Goal: Transaction & Acquisition: Purchase product/service

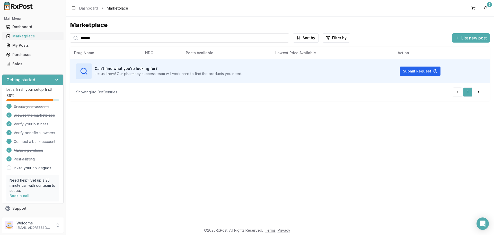
click at [29, 33] on link "Marketplace" at bounding box center [32, 35] width 57 height 9
click at [33, 34] on div "Marketplace" at bounding box center [32, 35] width 53 height 5
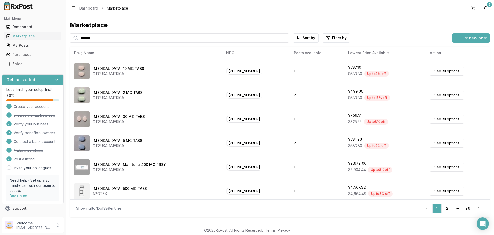
drag, startPoint x: 110, startPoint y: 36, endPoint x: 0, endPoint y: 58, distance: 112.4
click at [0, 58] on div "Main Menu Dashboard Marketplace My Posts Purchases Sales Getting started Let's …" at bounding box center [247, 117] width 494 height 235
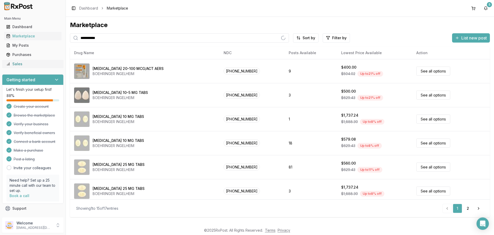
type input "**********"
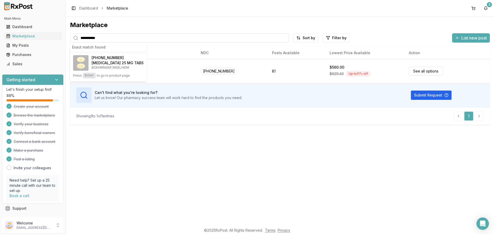
click at [247, 166] on div "**********" at bounding box center [280, 121] width 428 height 208
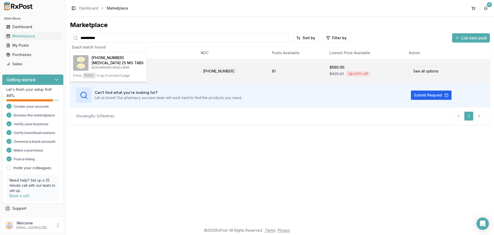
click at [417, 74] on link "See all options" at bounding box center [426, 70] width 34 height 9
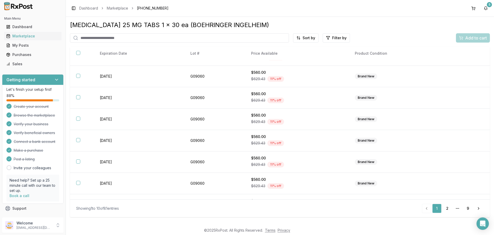
scroll to position [75, 0]
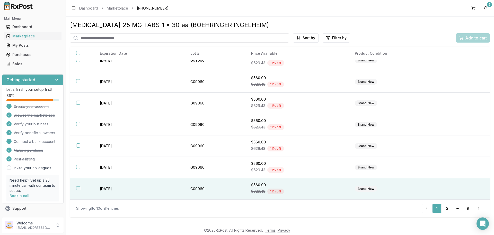
click at [75, 192] on th at bounding box center [82, 188] width 24 height 21
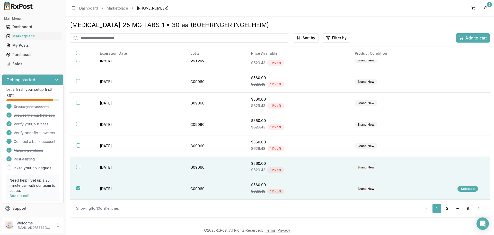
click at [80, 167] on button "button" at bounding box center [78, 167] width 4 height 4
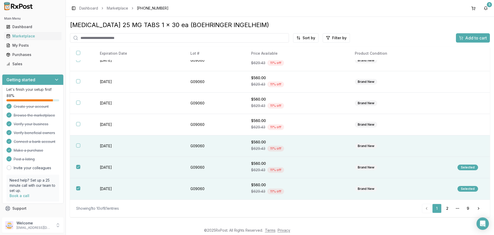
click at [79, 145] on button "button" at bounding box center [78, 145] width 4 height 4
click at [473, 41] on span "Add to cart" at bounding box center [477, 38] width 22 height 6
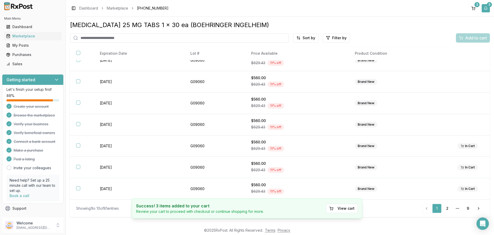
click at [484, 7] on button "5" at bounding box center [486, 8] width 8 height 8
click at [475, 7] on button "3" at bounding box center [474, 8] width 8 height 8
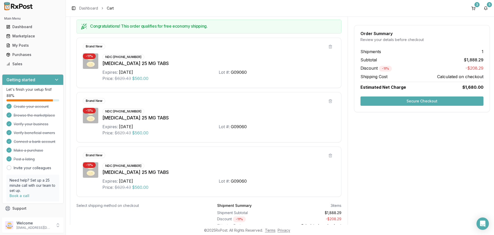
scroll to position [130, 0]
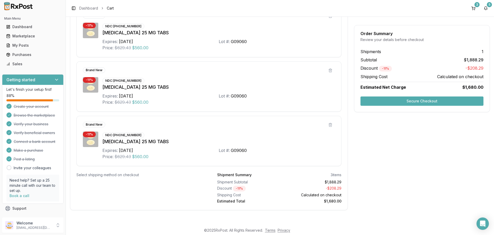
click at [421, 169] on div "Order Summary Review your details before checkout Shipments 1 Subtotal $1,888.2…" at bounding box center [422, 92] width 136 height 248
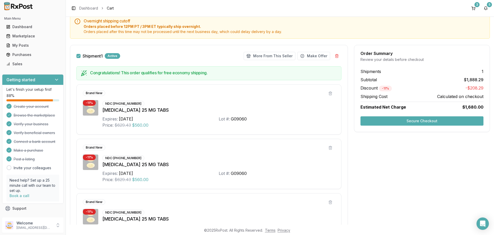
click at [387, 123] on button "Secure Checkout" at bounding box center [422, 120] width 123 height 9
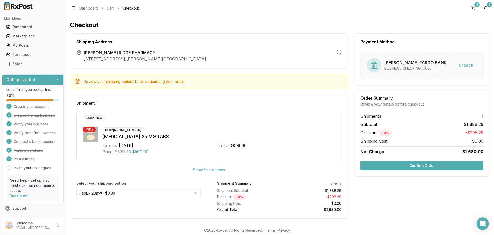
scroll to position [2, 0]
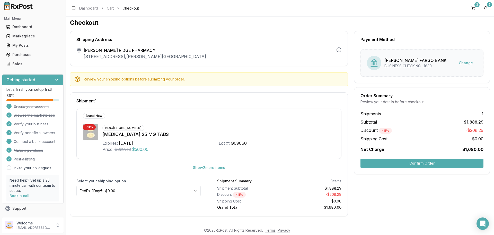
click at [419, 162] on button "Confirm Order" at bounding box center [422, 162] width 123 height 9
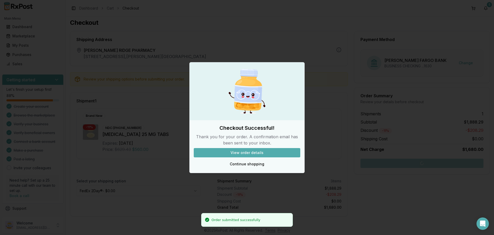
click at [246, 149] on button "View order details" at bounding box center [247, 152] width 107 height 9
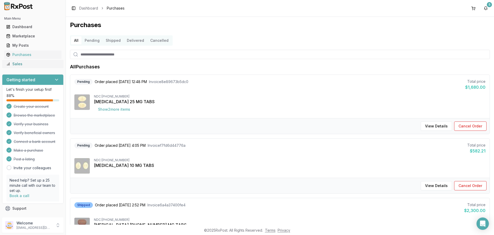
click at [23, 61] on link "Sales" at bounding box center [32, 63] width 57 height 9
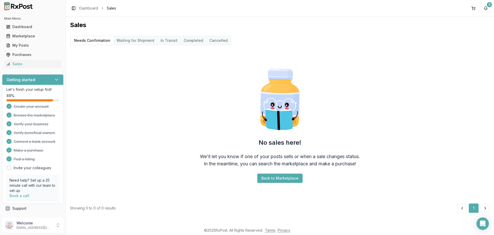
scroll to position [9, 0]
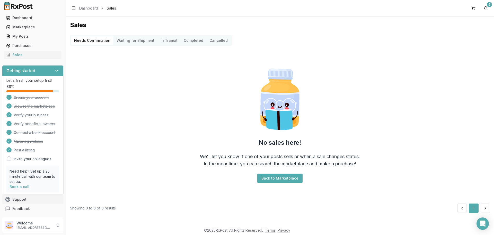
click at [22, 200] on button "Support" at bounding box center [33, 198] width 62 height 9
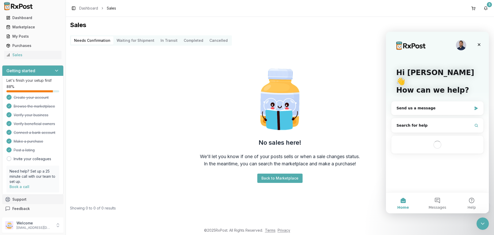
scroll to position [0, 0]
click at [470, 203] on button "Help" at bounding box center [472, 202] width 34 height 21
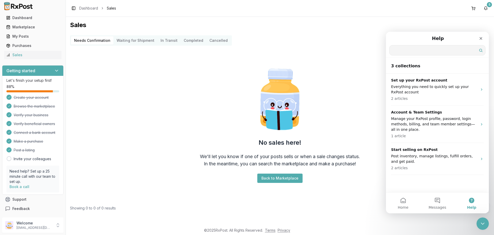
click at [401, 47] on input "Search for help" at bounding box center [438, 50] width 96 height 10
type input "*****"
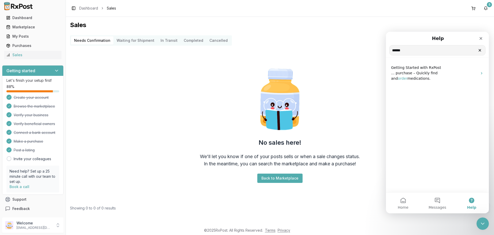
click at [410, 51] on input "*****" at bounding box center [438, 50] width 96 height 10
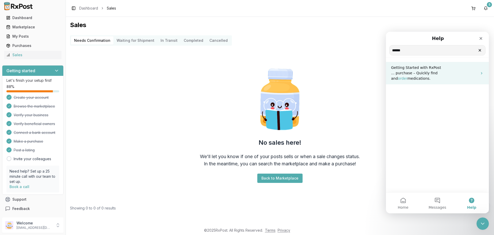
click at [408, 76] on span "order" at bounding box center [403, 78] width 10 height 4
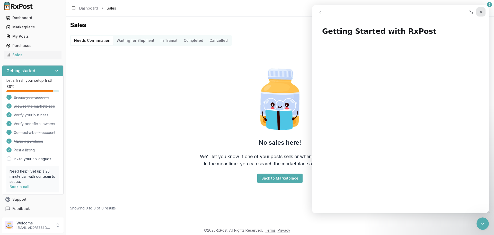
click at [481, 11] on icon "Close" at bounding box center [481, 12] width 3 height 3
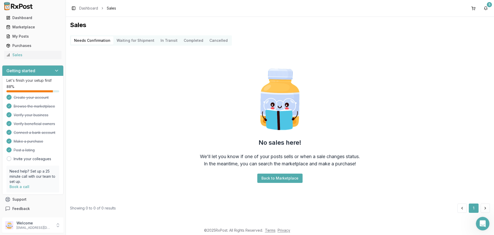
click at [486, 223] on div "Open Intercom Messenger" at bounding box center [482, 222] width 17 height 17
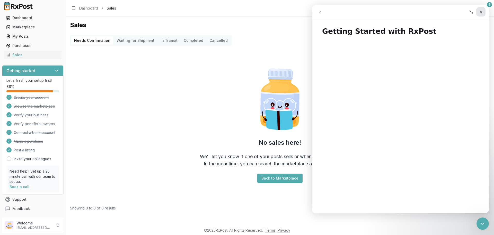
click at [481, 14] on div "Close" at bounding box center [481, 11] width 9 height 9
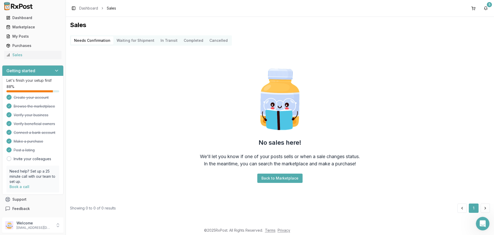
click at [482, 227] on div "Open Intercom Messenger" at bounding box center [482, 222] width 17 height 17
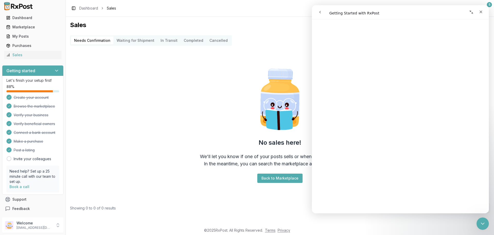
scroll to position [848, 0]
click at [14, 54] on div "Sales" at bounding box center [32, 54] width 53 height 5
click at [20, 27] on div "Marketplace" at bounding box center [32, 26] width 53 height 5
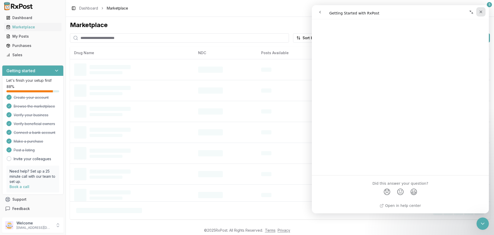
click at [481, 12] on icon "Close" at bounding box center [481, 12] width 3 height 3
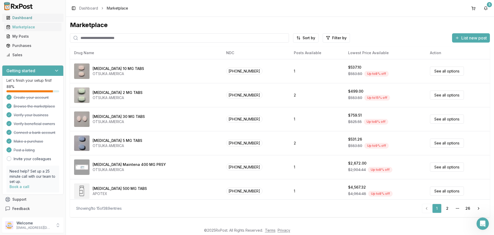
click at [12, 15] on div "Dashboard" at bounding box center [32, 17] width 53 height 5
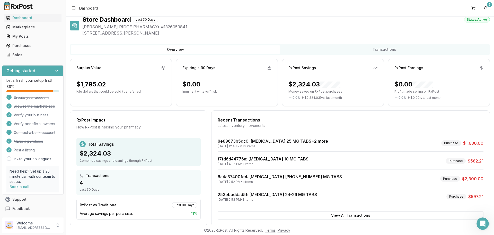
scroll to position [15, 0]
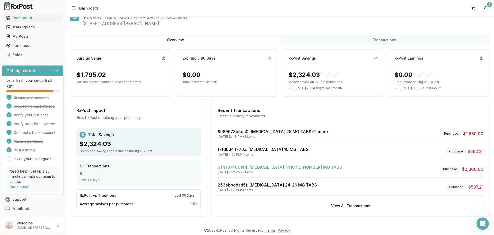
click at [257, 168] on link "6a4a37400fe4 : [MEDICAL_DATA] [PHONE_NUMBER] MG TABS" at bounding box center [280, 166] width 124 height 5
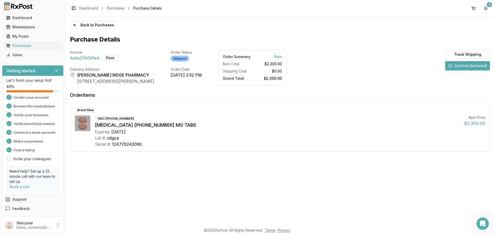
click at [257, 168] on div "Back to Purchases Purchase Details Invoice 6a4a37400fe4 Print Order Status Ship…" at bounding box center [280, 121] width 428 height 208
click at [467, 54] on button "Track Shipping" at bounding box center [467, 54] width 45 height 9
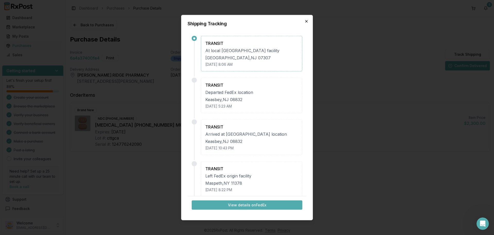
click at [308, 23] on icon "button" at bounding box center [307, 21] width 4 height 4
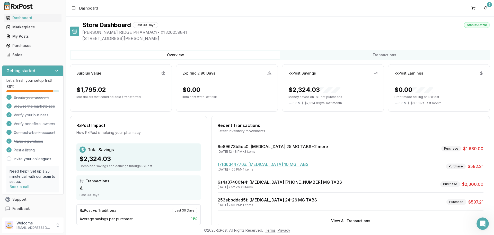
click at [263, 166] on link "f7fd6d44776a : [MEDICAL_DATA] 10 MG TABS" at bounding box center [263, 163] width 91 height 5
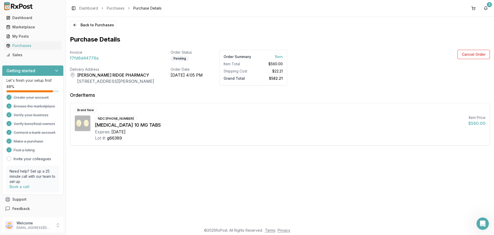
drag, startPoint x: 477, startPoint y: 55, endPoint x: 302, endPoint y: 88, distance: 178.9
click at [334, 93] on div "Invoice f7fd6d44776a Order Status Pending Order Summary 1 Item Item Total $560.…" at bounding box center [280, 98] width 420 height 96
click at [469, 54] on button "Cancel Order" at bounding box center [474, 54] width 32 height 9
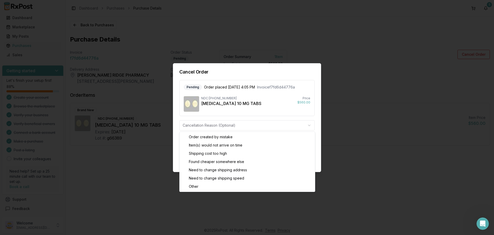
click at [188, 126] on body "Main Menu Dashboard Marketplace My Posts Purchases Sales Getting started Let's …" at bounding box center [247, 117] width 494 height 235
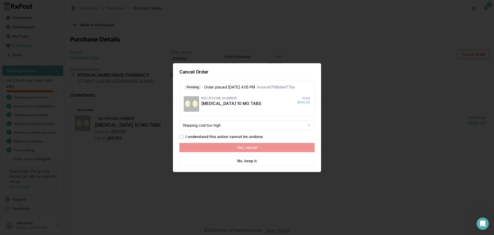
click at [183, 136] on button "I understand this action cannot be undone." at bounding box center [181, 136] width 4 height 4
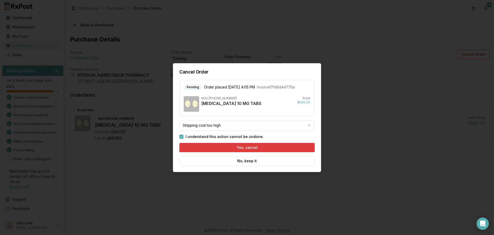
click at [227, 150] on button "Yes, cancel" at bounding box center [246, 147] width 135 height 9
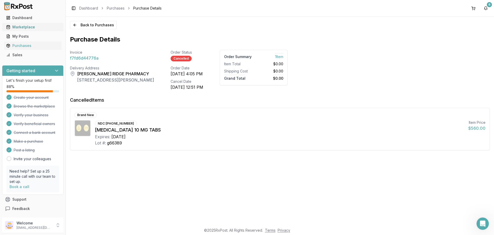
click at [19, 24] on div "Marketplace" at bounding box center [32, 26] width 53 height 5
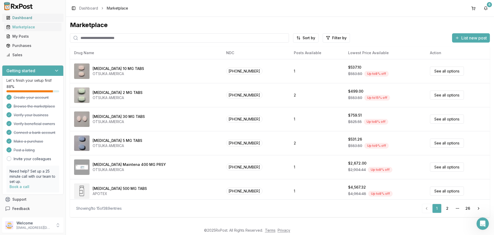
click at [22, 19] on div "Dashboard" at bounding box center [32, 17] width 53 height 5
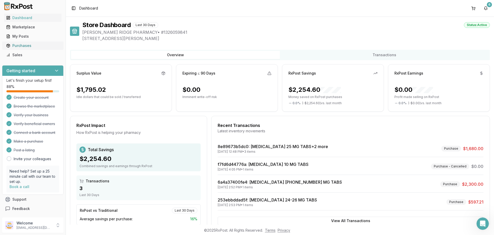
click at [19, 46] on div "Purchases" at bounding box center [32, 45] width 53 height 5
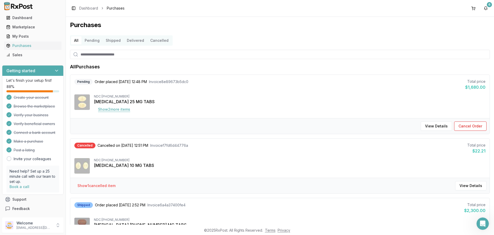
click at [101, 109] on button "Show 2 more item s" at bounding box center [114, 109] width 40 height 9
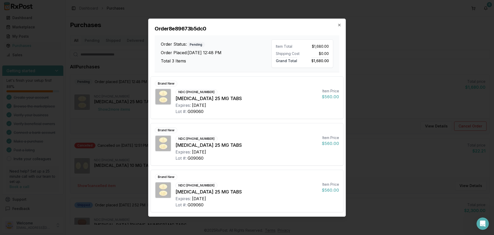
click at [343, 25] on div "Order 8e89673b5dc0 Order Status: Pending Order Placed: [DATE] 12:48 PM Total 3 …" at bounding box center [247, 45] width 197 height 53
click at [340, 26] on icon "button" at bounding box center [340, 25] width 4 height 4
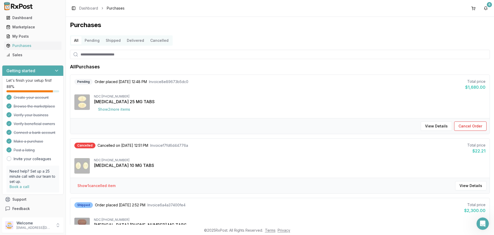
click at [85, 106] on img at bounding box center [81, 101] width 15 height 15
click at [80, 84] on div "Pending" at bounding box center [83, 82] width 18 height 6
click at [429, 127] on button "View Details" at bounding box center [436, 125] width 31 height 9
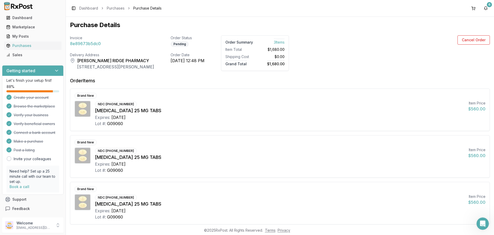
scroll to position [29, 0]
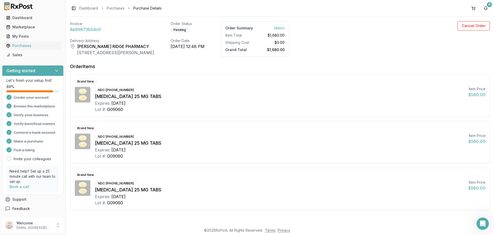
click at [277, 124] on div "Brand New NDC: [PHONE_NUMBER] [MEDICAL_DATA] 25 MG TABS Expires: [DATE] Lot #: …" at bounding box center [280, 142] width 420 height 42
click at [83, 31] on span "8e89673b5dc0" at bounding box center [85, 29] width 31 height 6
click at [69, 42] on div "Back to Purchases Purchase Details Invoice 8e89673b5dc0 Order Status Pending Or…" at bounding box center [280, 121] width 428 height 208
click at [73, 47] on icon at bounding box center [72, 46] width 5 height 5
drag, startPoint x: 73, startPoint y: 47, endPoint x: 170, endPoint y: 55, distance: 97.4
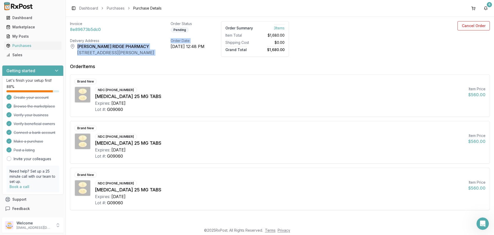
click at [170, 55] on div "Invoice 8e89673b5dc0 Order Status Pending Order Summary 3 Item s Item Total $1,…" at bounding box center [179, 39] width 219 height 36
click at [169, 62] on div "Invoice 8e89673b5dc0 Order Status Pending Order Summary 3 Item s Item Total $1,…" at bounding box center [280, 115] width 420 height 189
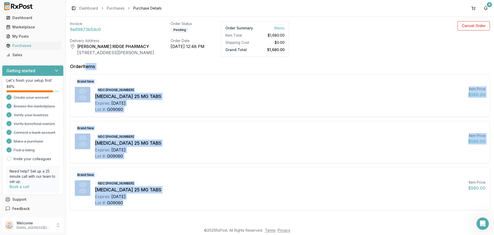
drag, startPoint x: 147, startPoint y: 209, endPoint x: 85, endPoint y: 63, distance: 158.6
click at [85, 63] on div "Order Items Brand New NDC: [PHONE_NUMBER] [MEDICAL_DATA] 25 MG TABS Expires: [D…" at bounding box center [280, 136] width 420 height 147
click at [261, 141] on div "[MEDICAL_DATA] 25 MG TABS" at bounding box center [279, 142] width 369 height 7
click at [184, 122] on div "Brand New NDC: [PHONE_NUMBER] [MEDICAL_DATA] 25 MG TABS Expires: [DATE] Lot #: …" at bounding box center [280, 142] width 420 height 42
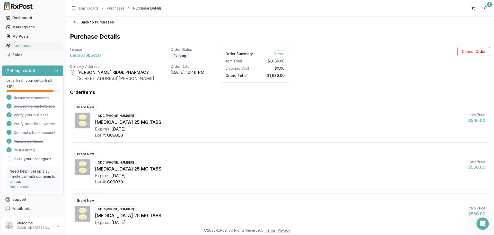
scroll to position [0, 0]
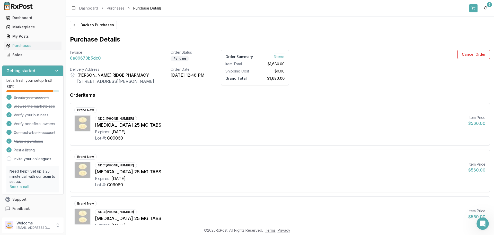
click at [473, 6] on button at bounding box center [474, 8] width 8 height 8
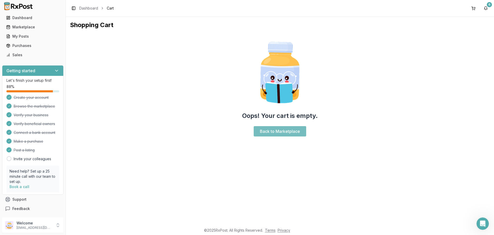
click at [298, 133] on link "Back to Marketplace" at bounding box center [280, 131] width 53 height 10
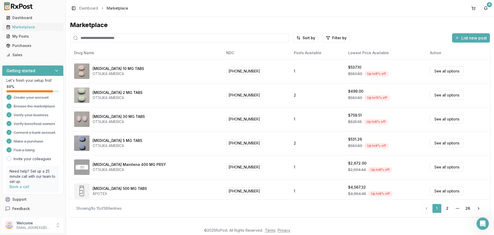
click at [16, 25] on div "Marketplace" at bounding box center [32, 26] width 53 height 5
click at [17, 20] on div "Dashboard" at bounding box center [32, 17] width 53 height 5
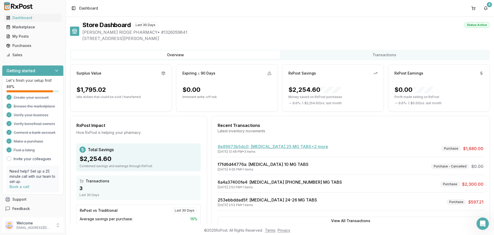
click at [280, 147] on link "8e89673b5dc0 : [MEDICAL_DATA] 25 MG TABS +2 more" at bounding box center [273, 146] width 110 height 5
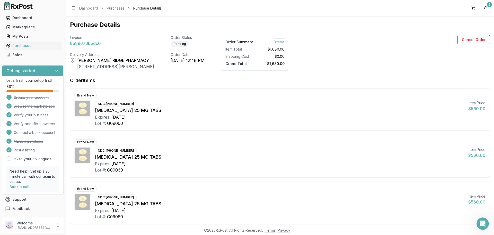
scroll to position [29, 0]
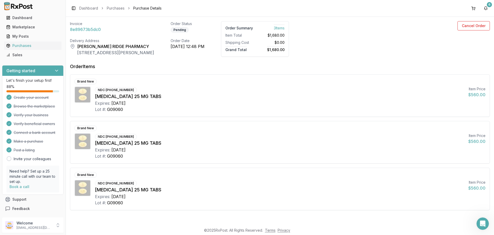
click at [83, 82] on div "Brand New" at bounding box center [85, 82] width 22 height 6
click at [285, 29] on span "3 Item s" at bounding box center [279, 27] width 11 height 6
click at [139, 8] on span "Purchase Details" at bounding box center [147, 8] width 28 height 5
click at [475, 25] on button "Cancel Order" at bounding box center [474, 25] width 32 height 9
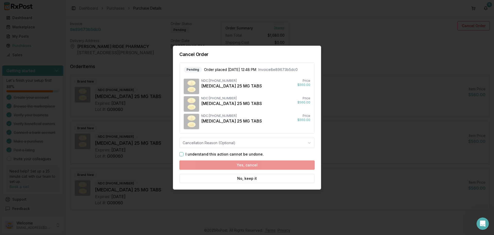
click at [181, 155] on button "I understand this action cannot be undone." at bounding box center [181, 154] width 4 height 4
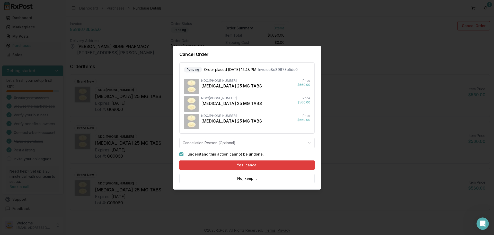
click at [255, 169] on button "Yes, cancel" at bounding box center [246, 164] width 135 height 9
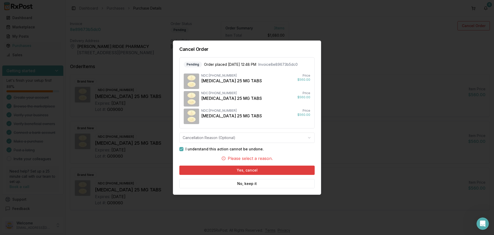
click at [250, 173] on button "Yes, cancel" at bounding box center [246, 169] width 135 height 9
click at [211, 168] on button "Yes, cancel" at bounding box center [246, 169] width 135 height 9
click at [195, 137] on body "Main Menu Dashboard Marketplace My Posts Purchases Sales Getting started Let's …" at bounding box center [247, 117] width 494 height 235
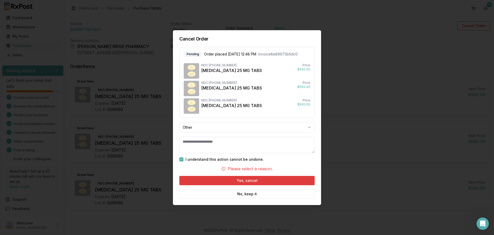
click at [211, 182] on button "Yes, cancel" at bounding box center [246, 180] width 135 height 9
click at [214, 144] on textarea at bounding box center [246, 144] width 135 height 16
click at [193, 126] on body "Main Menu Dashboard Marketplace My Posts Purchases Sales Getting started Let's …" at bounding box center [247, 117] width 494 height 235
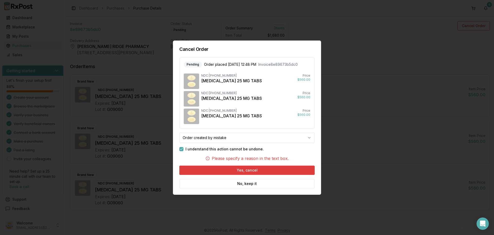
click at [224, 169] on button "Yes, cancel" at bounding box center [246, 169] width 135 height 9
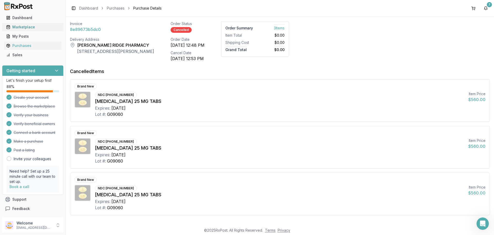
click at [23, 27] on div "Marketplace" at bounding box center [32, 26] width 53 height 5
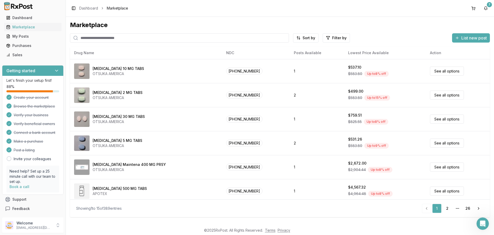
click at [83, 36] on input "search" at bounding box center [179, 37] width 219 height 9
type input "**********"
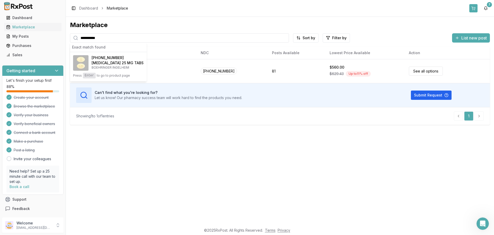
click at [477, 8] on button at bounding box center [474, 8] width 8 height 8
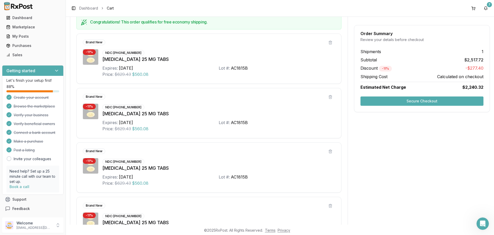
scroll to position [184, 0]
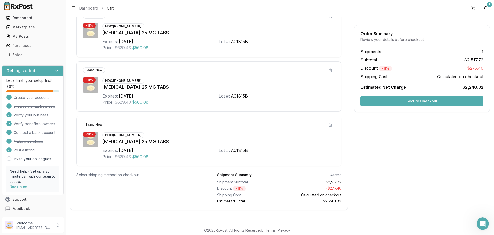
click at [398, 178] on div "Order Summary Review your details before checkout Shipments 1 Subtotal $2,517.7…" at bounding box center [422, 64] width 136 height 303
click at [410, 100] on button "Secure Checkout" at bounding box center [422, 100] width 123 height 9
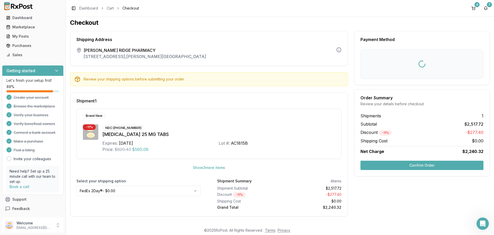
scroll to position [2, 0]
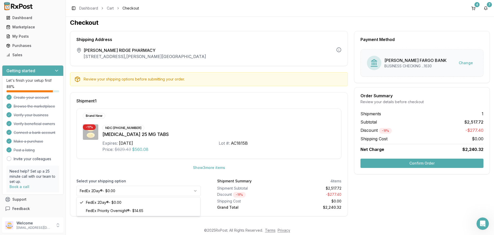
click at [128, 192] on html "Main Menu Dashboard Marketplace My Posts Purchases Sales Getting started Let's …" at bounding box center [247, 117] width 494 height 235
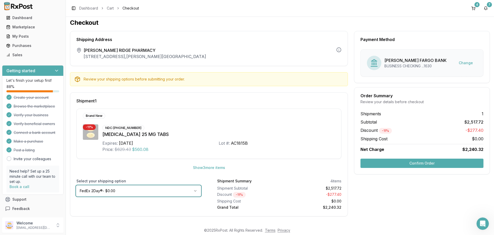
click at [128, 191] on html "Main Menu Dashboard Marketplace My Posts Purchases Sales Getting started Let's …" at bounding box center [247, 117] width 494 height 235
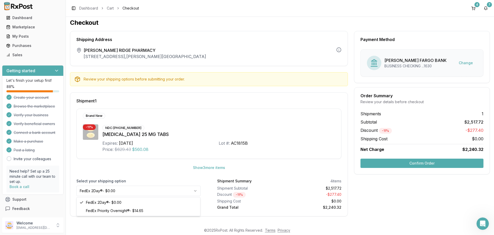
click at [128, 191] on html "Main Menu Dashboard Marketplace My Posts Purchases Sales Getting started Let's …" at bounding box center [247, 117] width 494 height 235
click at [404, 166] on button "Confirm Order" at bounding box center [422, 162] width 123 height 9
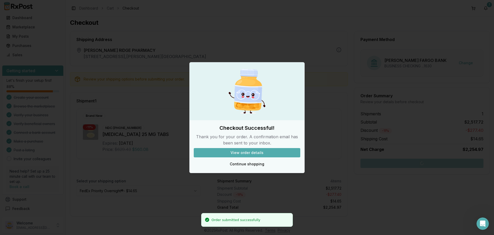
click at [244, 155] on button "View order details" at bounding box center [247, 152] width 107 height 9
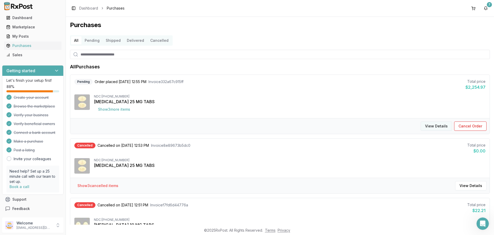
click at [445, 125] on button "View Details" at bounding box center [436, 125] width 31 height 9
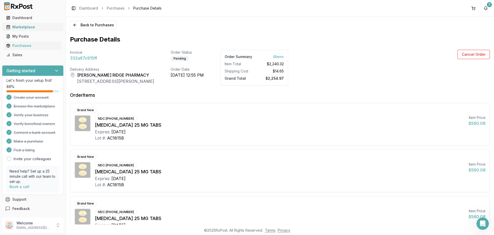
click at [18, 28] on div "Marketplace" at bounding box center [32, 26] width 53 height 5
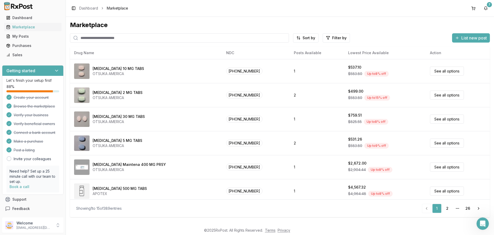
click at [108, 38] on input "search" at bounding box center [179, 37] width 219 height 9
click at [480, 208] on link "Next" at bounding box center [479, 207] width 10 height 9
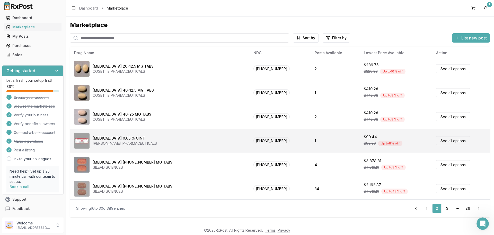
scroll to position [219, 0]
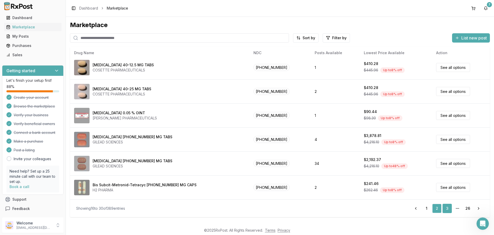
click at [446, 209] on link "3" at bounding box center [447, 207] width 9 height 9
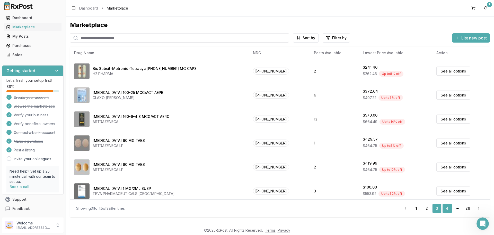
click at [447, 209] on link "4" at bounding box center [447, 207] width 9 height 9
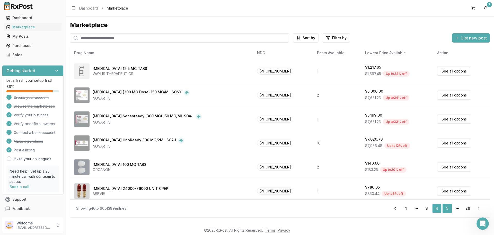
click at [446, 210] on link "5" at bounding box center [447, 207] width 9 height 9
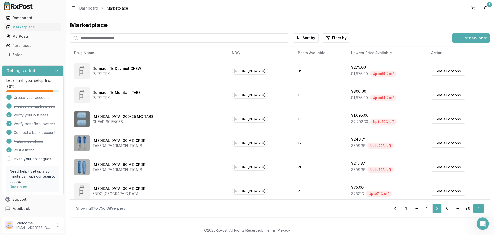
click at [478, 210] on link "Next" at bounding box center [479, 207] width 10 height 9
click at [447, 206] on link "6" at bounding box center [447, 207] width 9 height 9
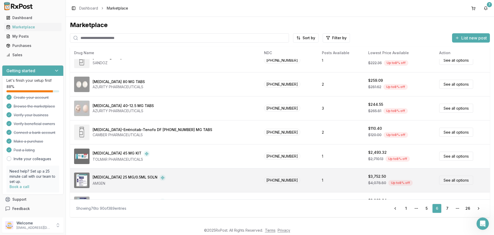
scroll to position [219, 0]
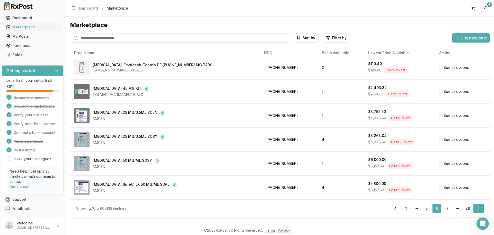
click at [476, 206] on link "Next" at bounding box center [479, 207] width 10 height 9
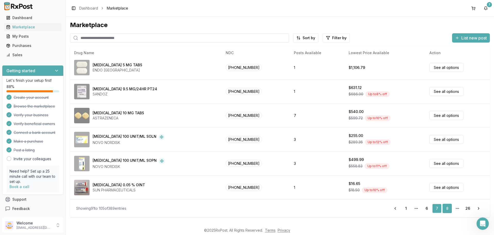
click at [447, 211] on link "8" at bounding box center [447, 207] width 9 height 9
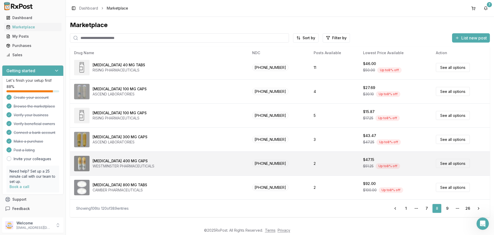
scroll to position [90, 0]
